Goal: Task Accomplishment & Management: Complete application form

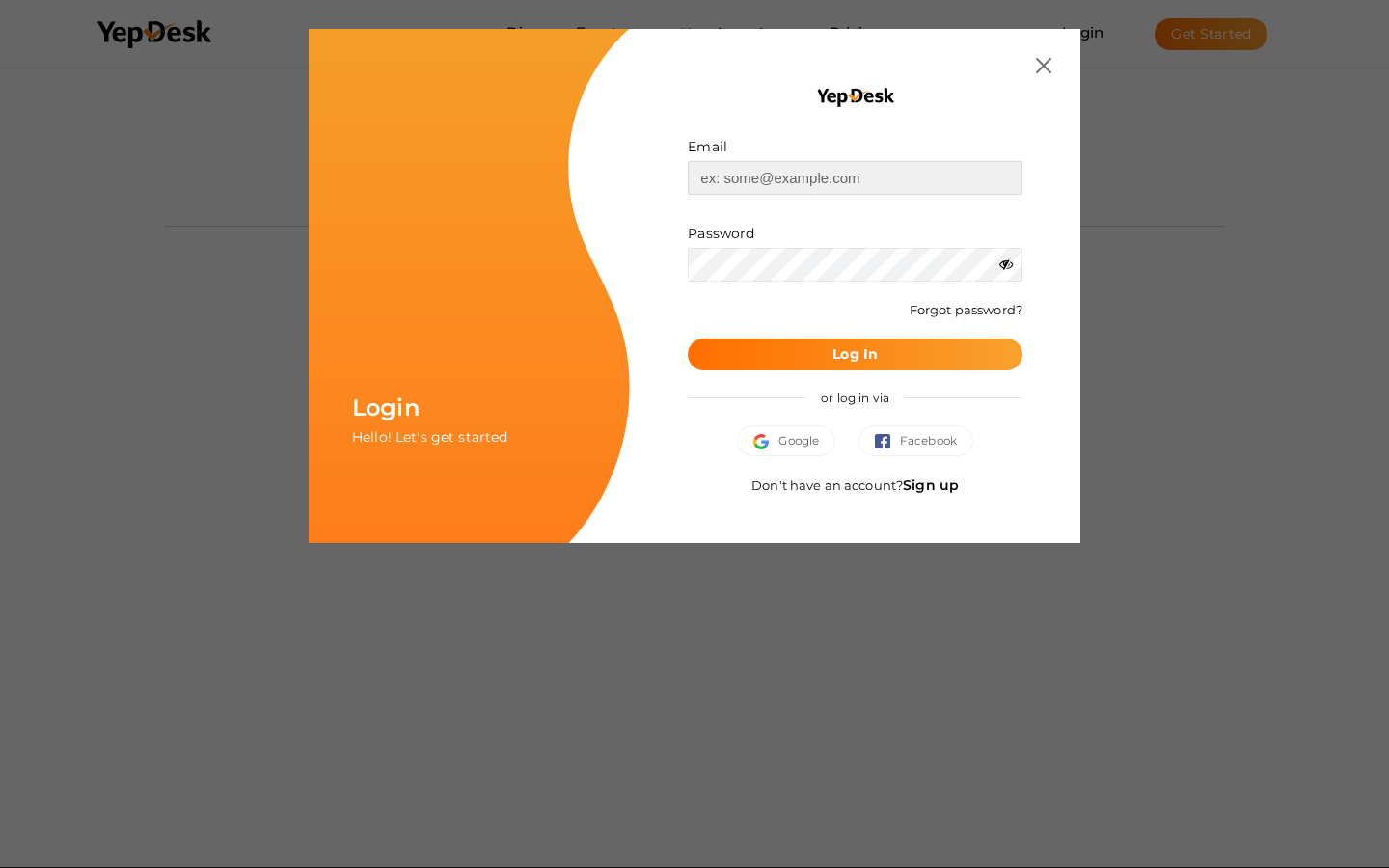
click at [854, 178] on input "text" at bounding box center [854, 178] width 334 height 33
type input "howard.dooley@banlamail.com"
click at [854, 178] on input "text" at bounding box center [854, 178] width 334 height 33
type input "isobel72@hotmail.com"
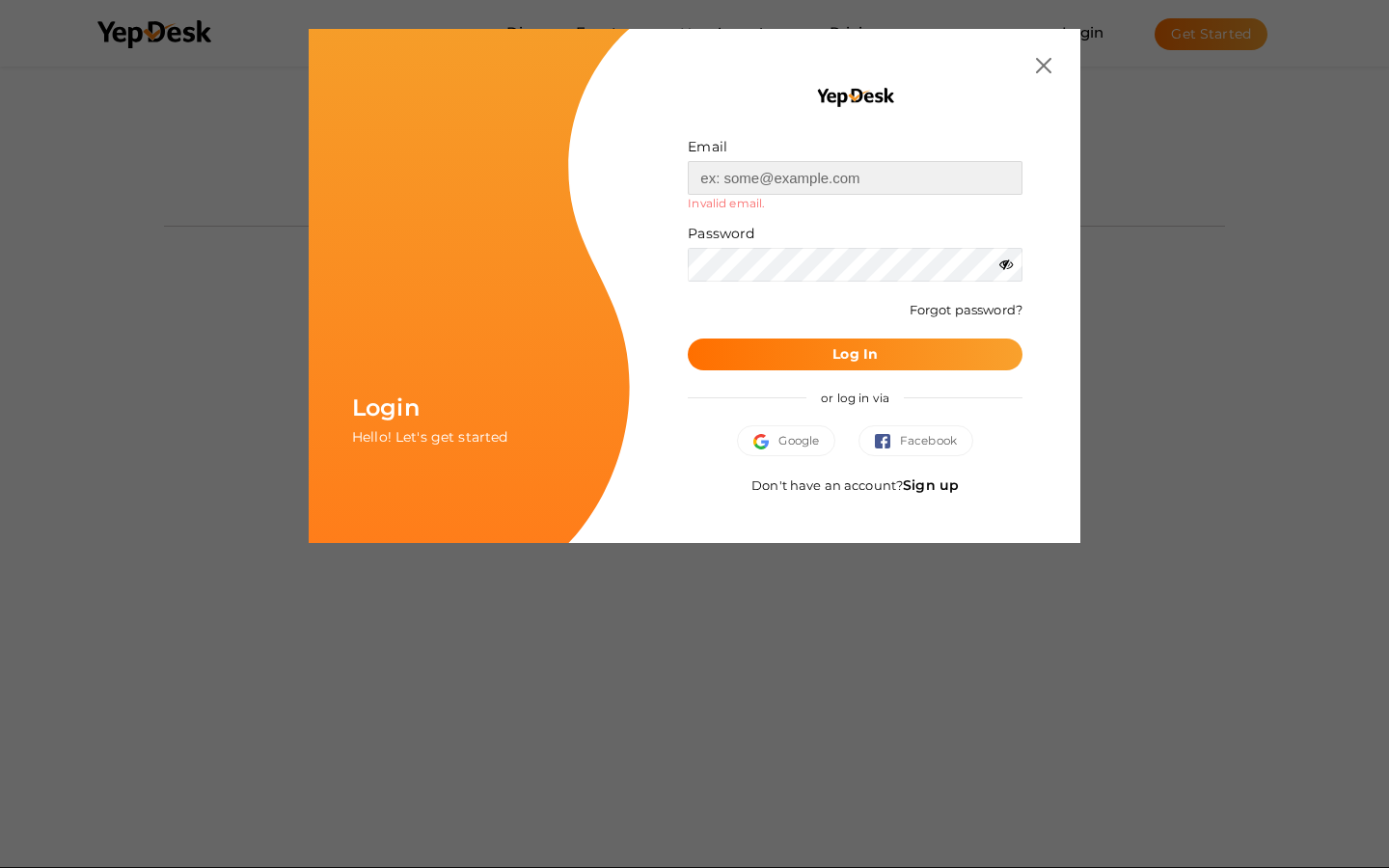
click at [854, 178] on input "text" at bounding box center [854, 178] width 334 height 33
type input "keithbarrows88@aol.com"
click at [854, 178] on input "text" at bounding box center [854, 178] width 334 height 33
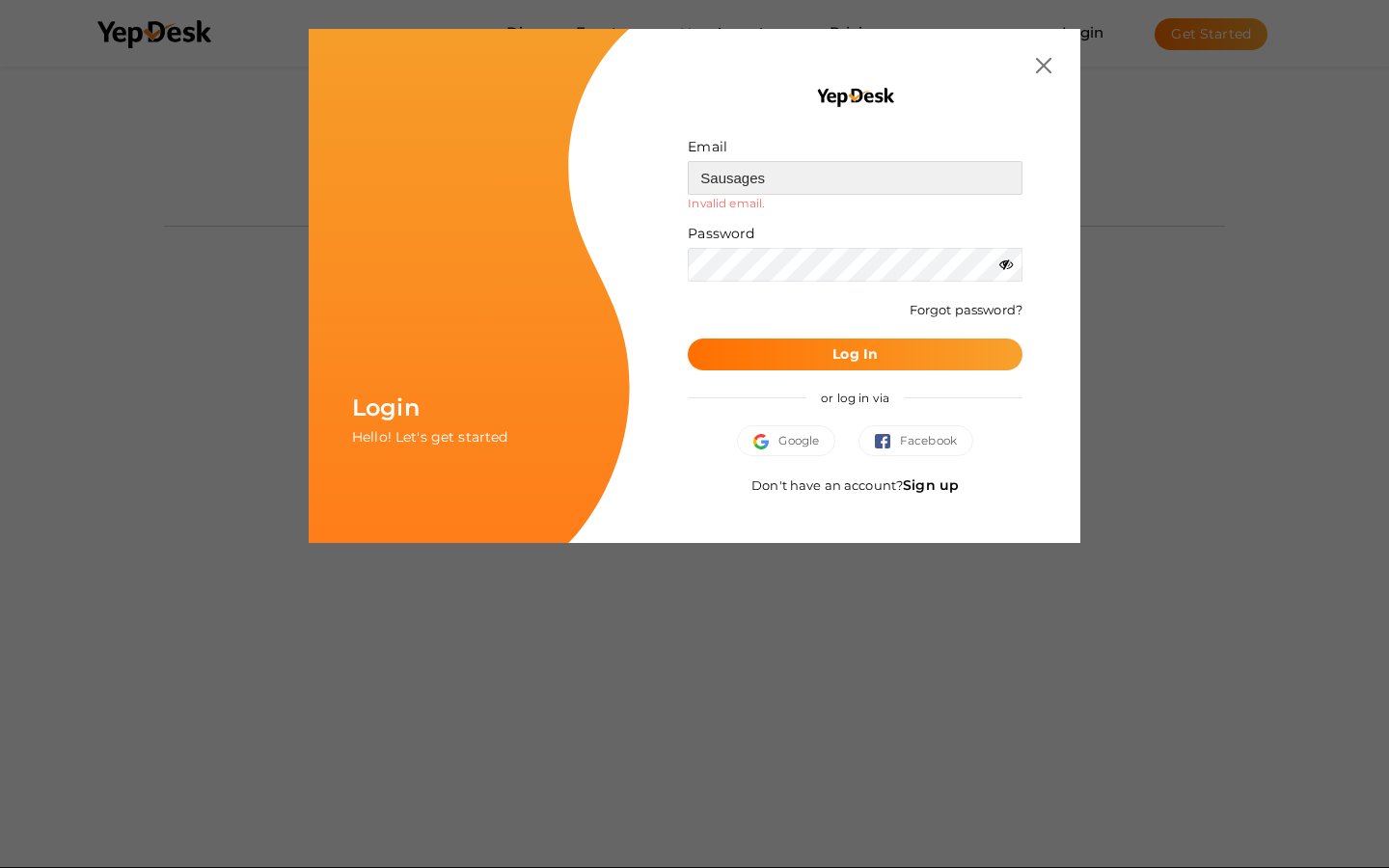
type input "Sausages"
click at [854, 178] on input "text" at bounding box center [854, 178] width 334 height 33
click at [688, 338] on button "Log In" at bounding box center [854, 354] width 334 height 31
click at [854, 354] on b "Log In" at bounding box center [854, 354] width 45 height 18
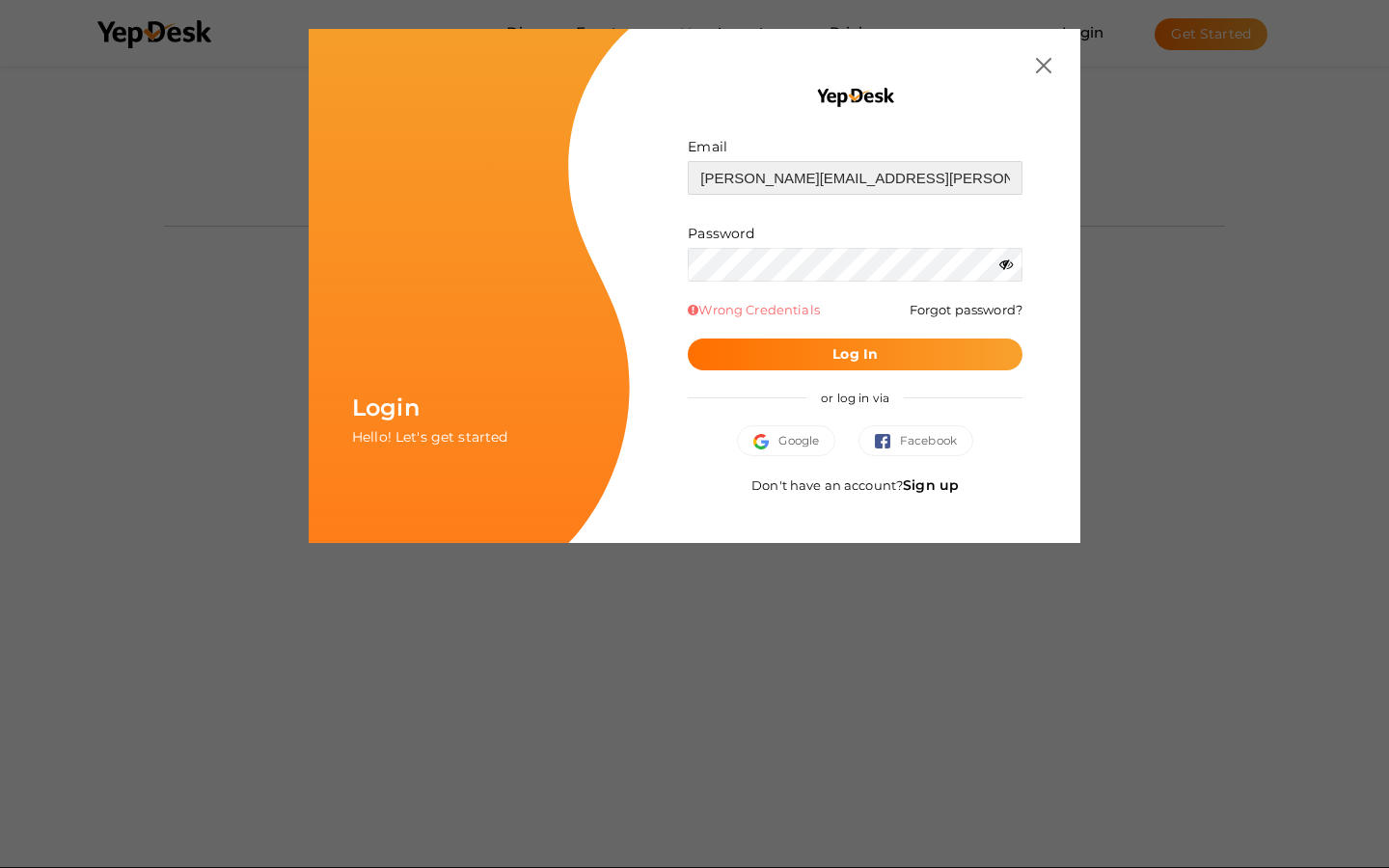
click at [854, 178] on input "howard.dooley@banlamail.com" at bounding box center [854, 178] width 334 height 33
type input "ail.com"
click at [688, 338] on button "Log In" at bounding box center [854, 354] width 334 height 31
click at [854, 354] on b "Log In" at bounding box center [854, 354] width 45 height 18
click at [854, 178] on input "isobel72@hotmail.com" at bounding box center [854, 178] width 334 height 33
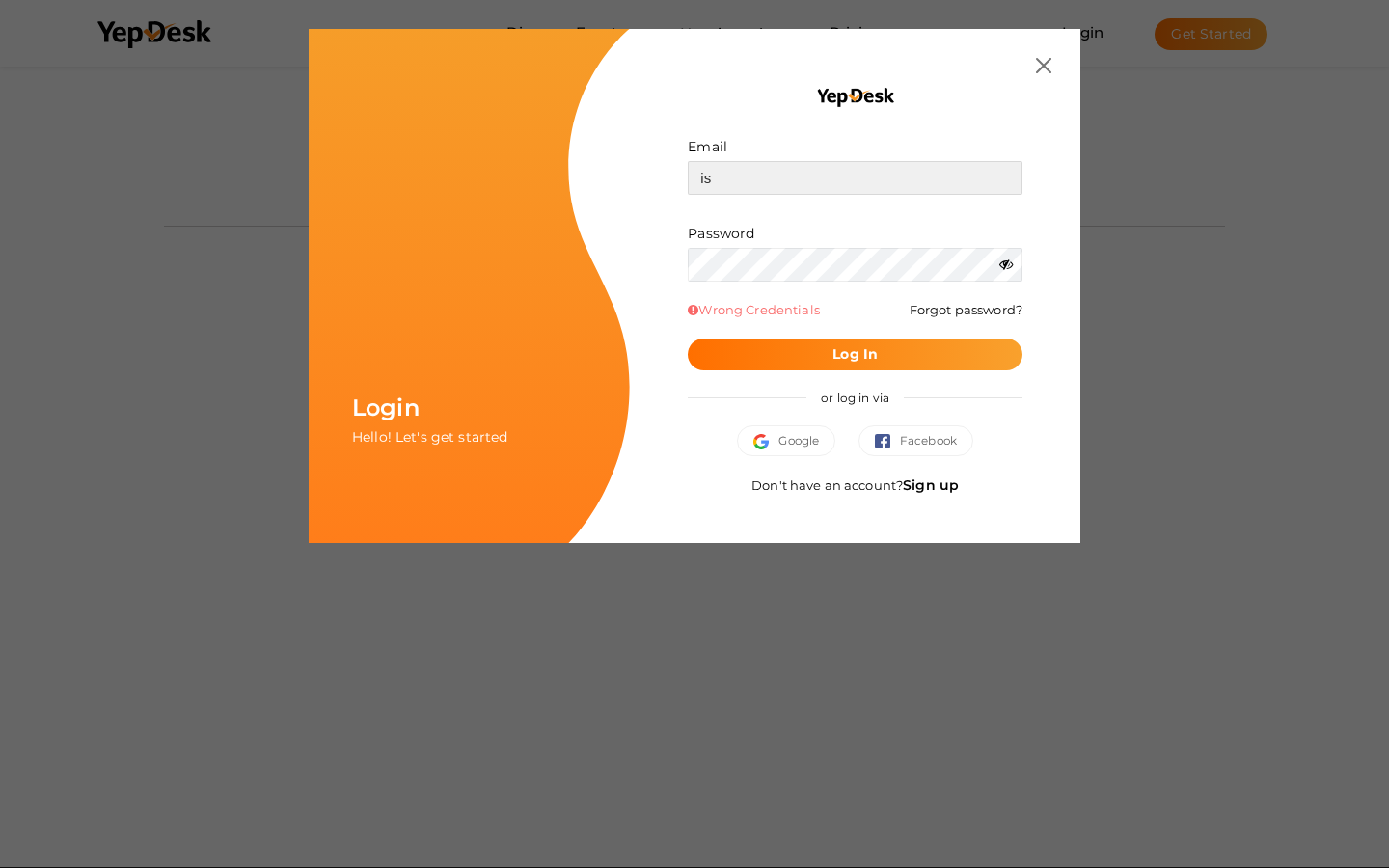
type input "i"
click at [688, 338] on button "Log In" at bounding box center [854, 354] width 334 height 31
click at [854, 354] on b "Log In" at bounding box center [854, 354] width 45 height 18
click at [854, 178] on input "keithbarrows88@aol.com" at bounding box center [854, 178] width 334 height 33
type input "m"
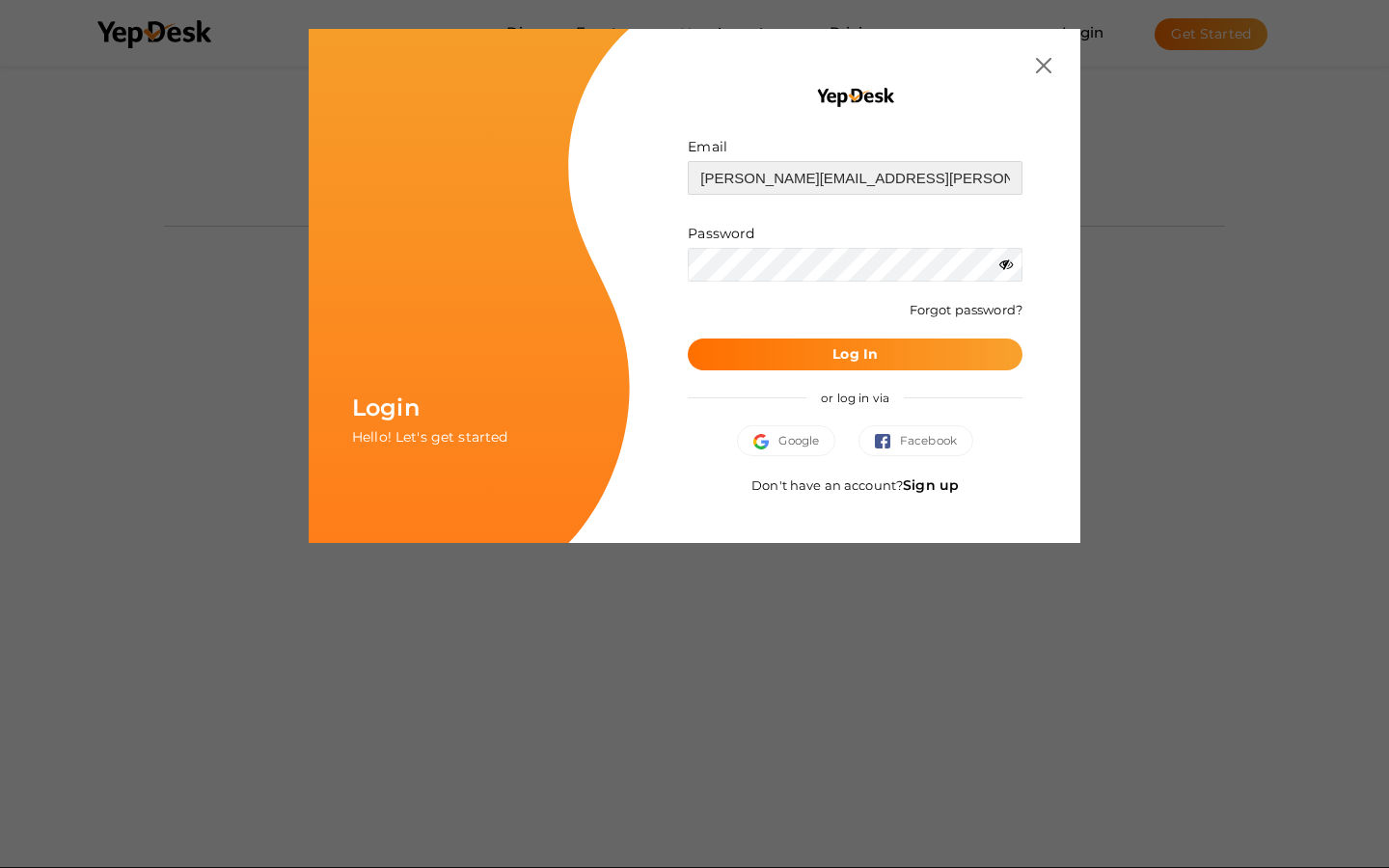
click at [688, 338] on button "Log In" at bounding box center [854, 354] width 334 height 31
click at [854, 354] on b "Log In" at bounding box center [854, 354] width 45 height 18
click at [854, 178] on input "howard.dooley@banlamail.com" at bounding box center [854, 178] width 334 height 33
type input "ail.com"
type input "howard.dooley@banlamail.com"
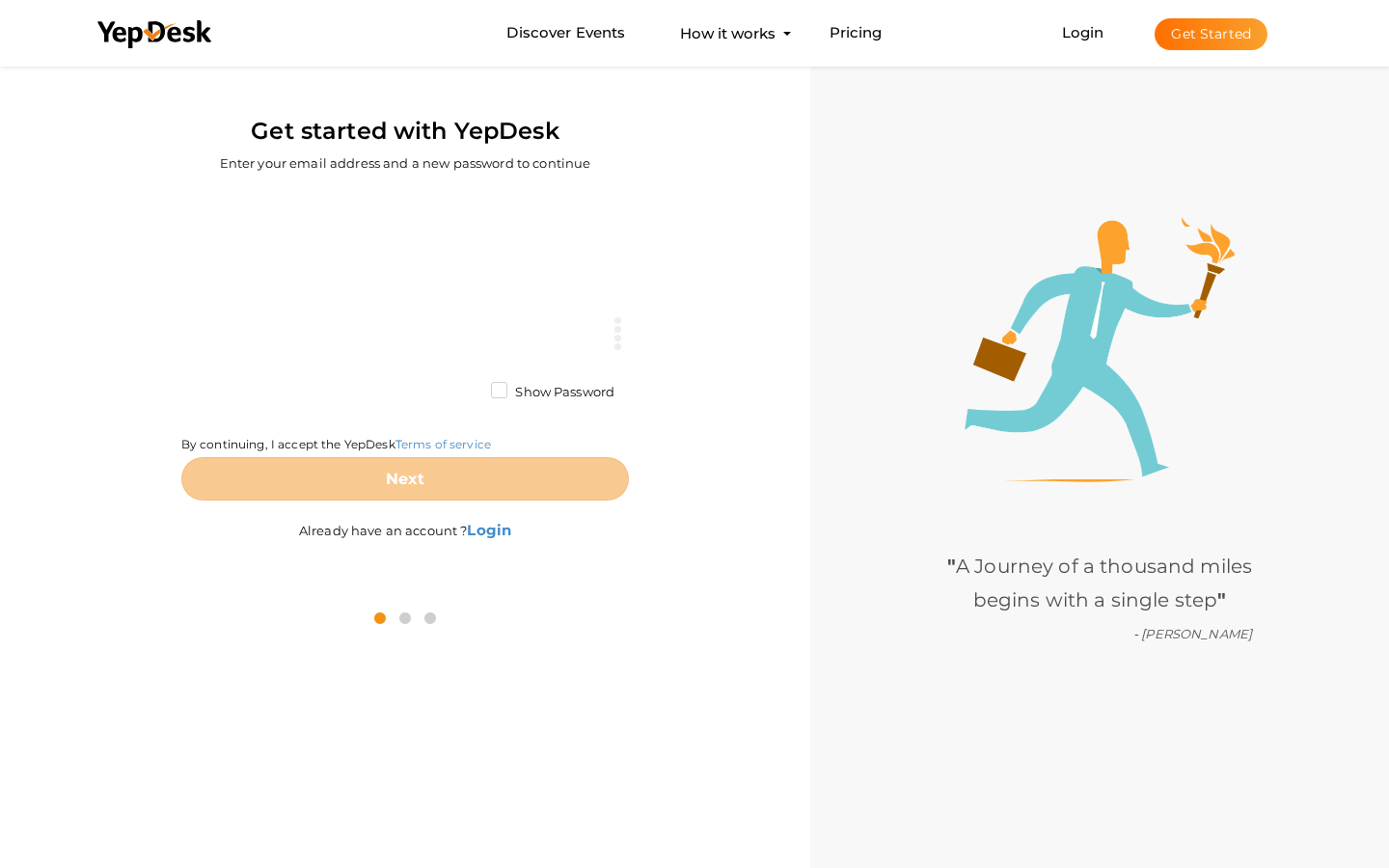
scroll to position [15, 0]
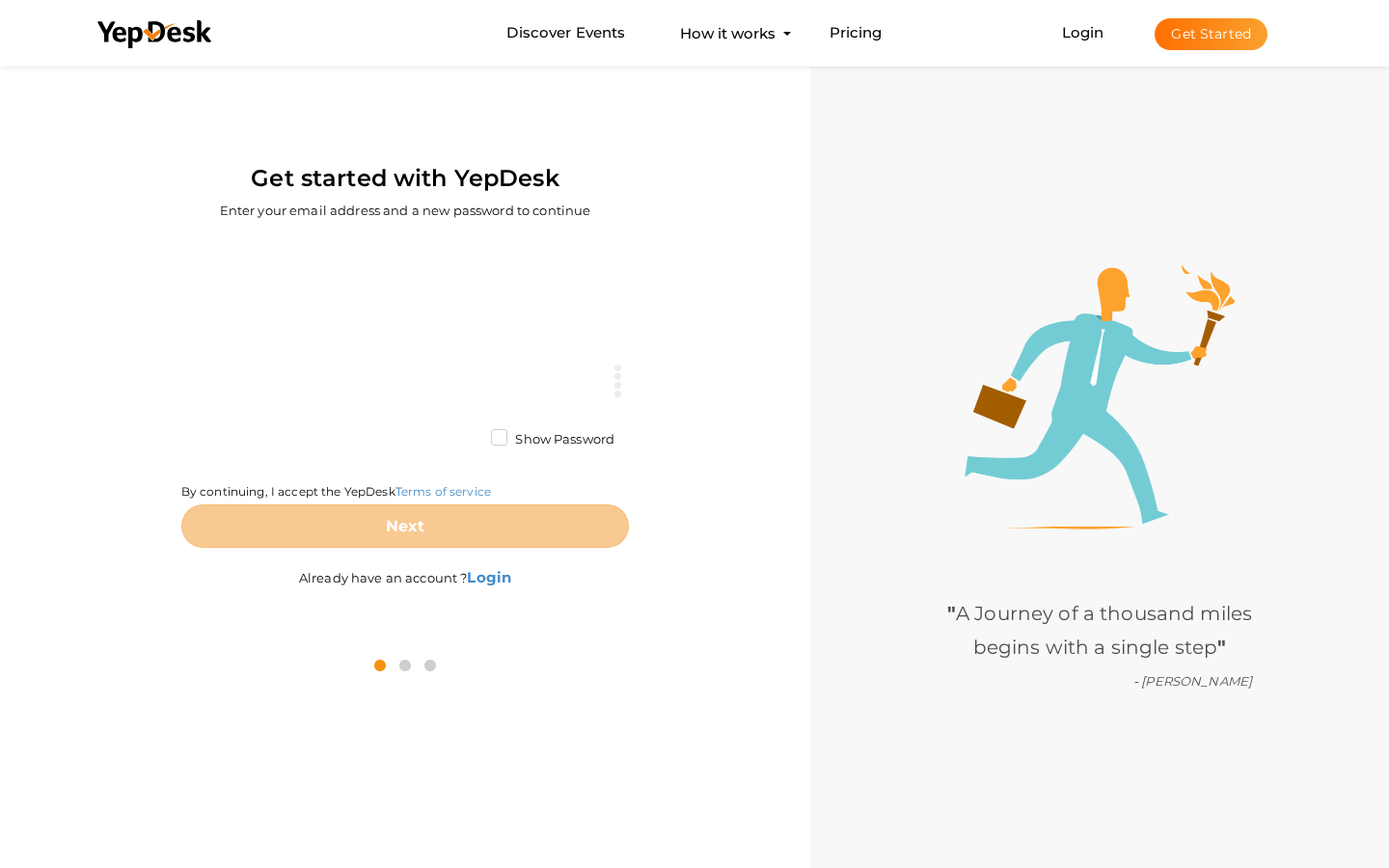
click at [405, 307] on input at bounding box center [405, 307] width 447 height 43
type input "Rhea1949"
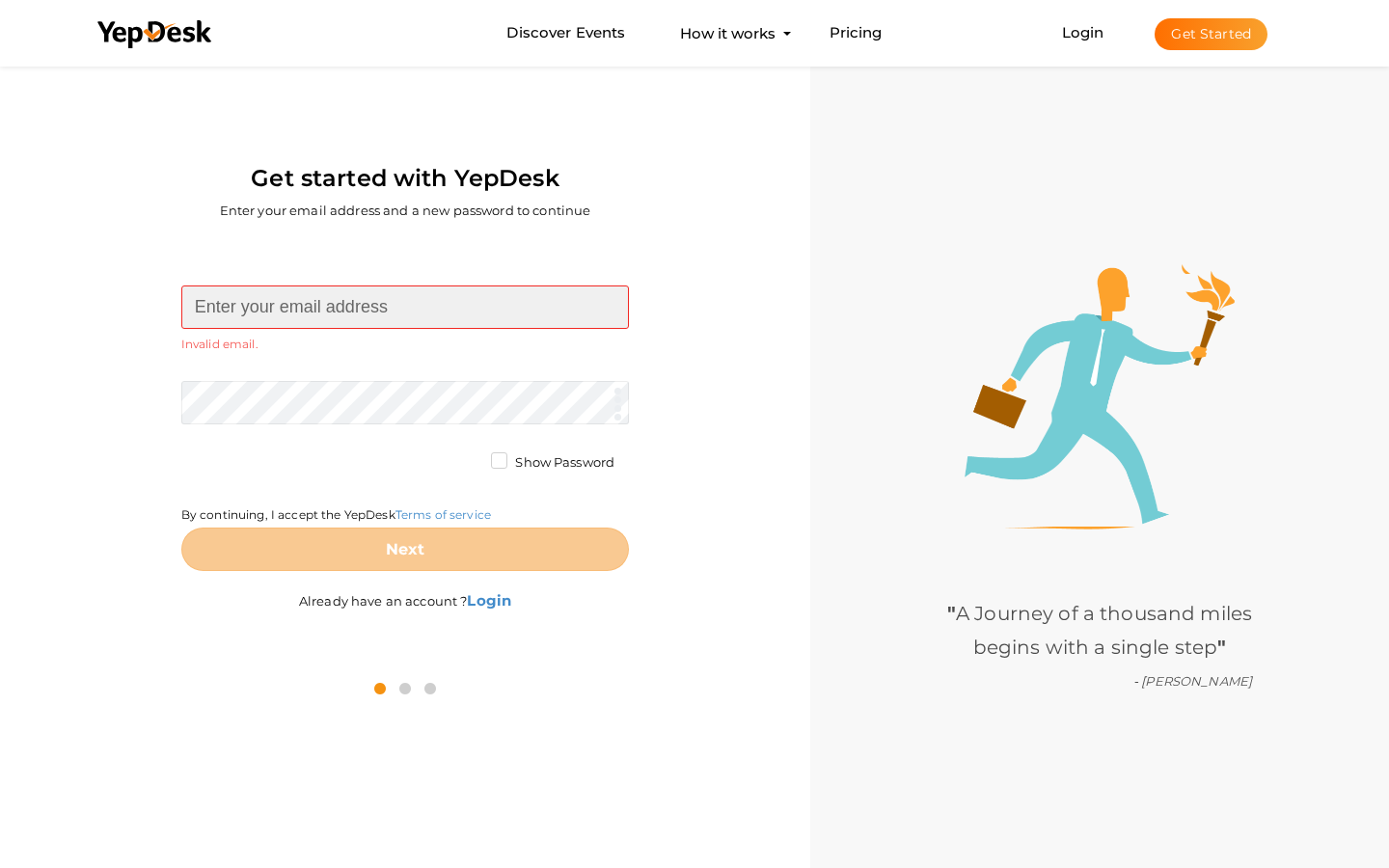
click at [405, 307] on input at bounding box center [405, 307] width 447 height 43
type input "Akeem1961"
click at [405, 307] on input at bounding box center [405, 307] width 447 height 43
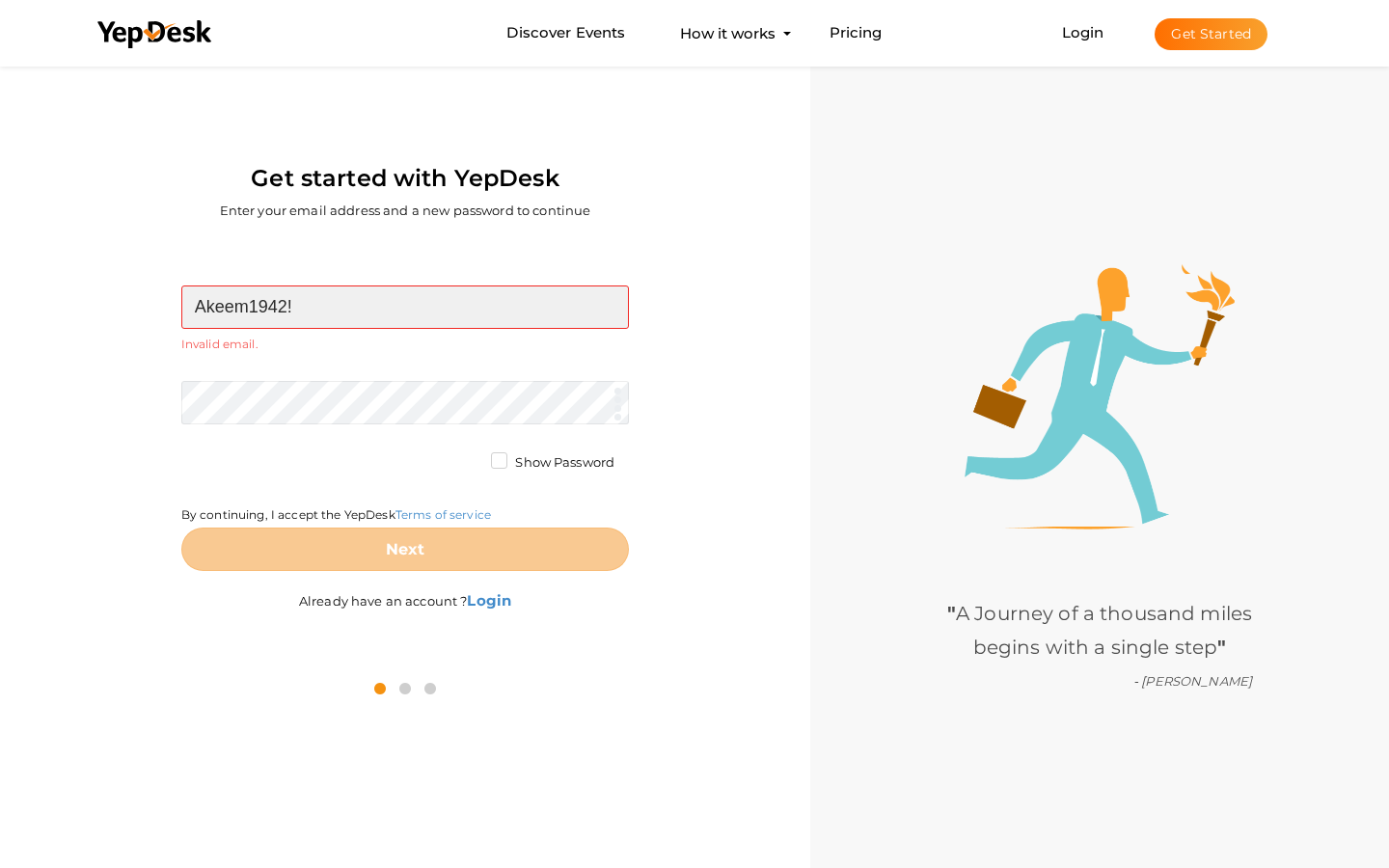
type input "Akeem1942!"
click at [405, 307] on input at bounding box center [405, 307] width 447 height 43
type input "mobile"
click at [405, 307] on input at bounding box center [405, 307] width 447 height 43
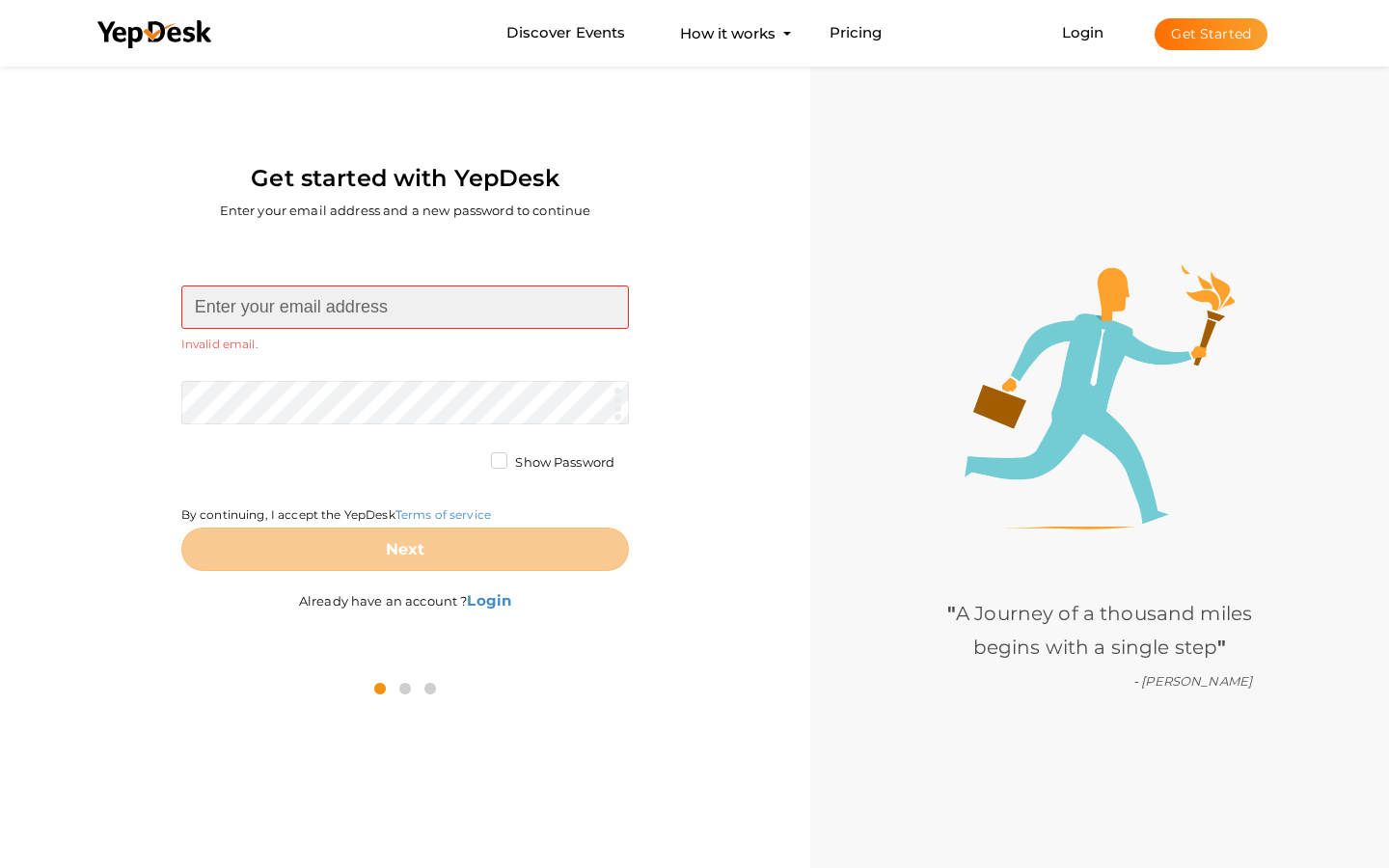
click at [405, 307] on input at bounding box center [405, 307] width 447 height 43
type input "Akeem1961"
